Goal: Task Accomplishment & Management: Use online tool/utility

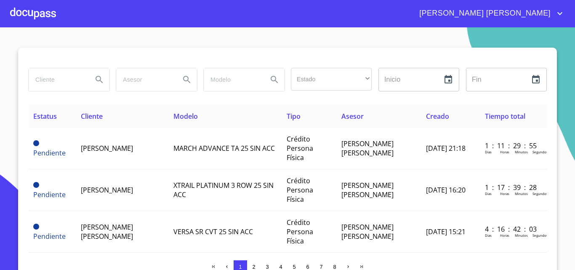
click at [54, 80] on input "search" at bounding box center [57, 79] width 57 height 23
type input "[PERSON_NAME]"
click at [97, 80] on icon "Search" at bounding box center [98, 79] width 7 height 7
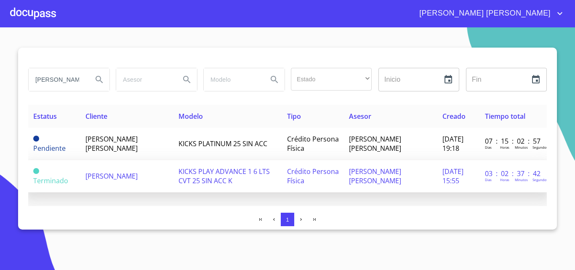
click at [124, 182] on td "[PERSON_NAME]" at bounding box center [126, 176] width 93 height 32
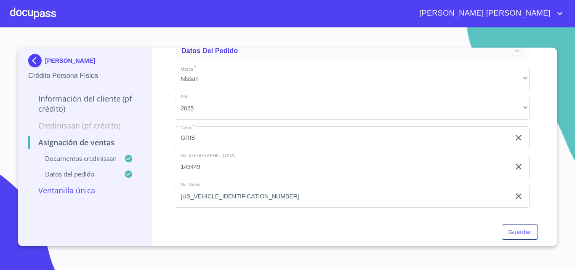
scroll to position [780, 0]
click at [557, 12] on icon "account of current user" at bounding box center [559, 13] width 10 height 10
click at [546, 19] on li "Salir" at bounding box center [550, 17] width 27 height 15
